Goal: Information Seeking & Learning: Learn about a topic

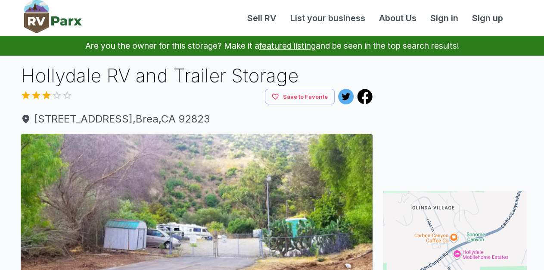
click at [43, 94] on div at bounding box center [143, 96] width 245 height 13
click at [49, 94] on div at bounding box center [143, 96] width 245 height 13
click at [66, 94] on div at bounding box center [143, 96] width 245 height 13
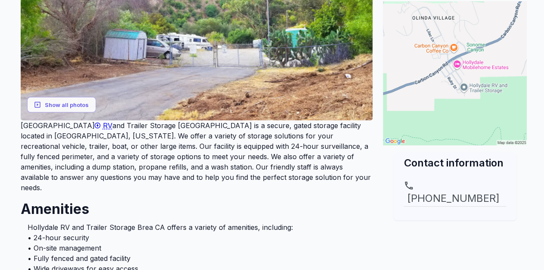
scroll to position [76, 0]
